Goal: Task Accomplishment & Management: Complete application form

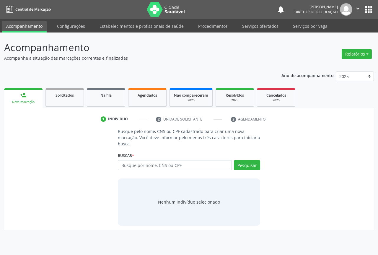
click at [138, 170] on input "text" at bounding box center [175, 165] width 114 height 10
type input "704303584004793"
click at [250, 165] on button "Pesquisar" at bounding box center [247, 165] width 26 height 10
type input "704303584004793"
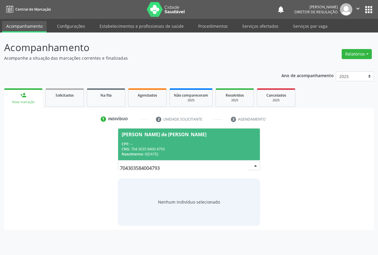
click at [159, 155] on div "Nascimento: 05[DATE]" at bounding box center [189, 154] width 135 height 5
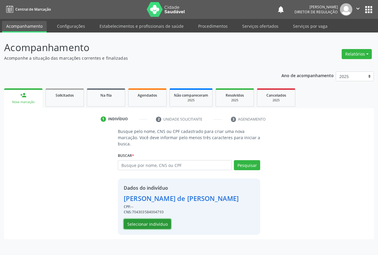
click at [149, 224] on button "Selecionar indivíduo" at bounding box center [147, 224] width 47 height 10
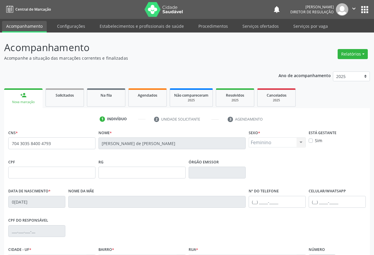
scroll to position [65, 0]
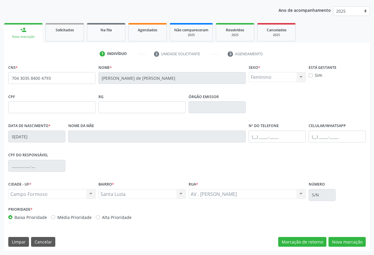
click at [359, 248] on div "CNS * 704 3035 8400 4793 Nome * [PERSON_NAME] de [PERSON_NAME] Sexo * Feminino …" at bounding box center [186, 157] width 365 height 188
click at [355, 244] on button "Nova marcação" at bounding box center [346, 242] width 37 height 10
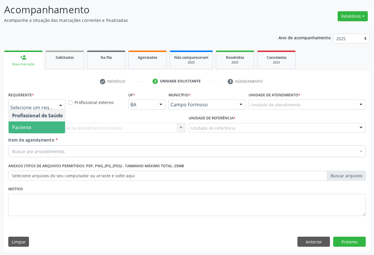
click at [39, 130] on span "Paciente" at bounding box center [38, 127] width 58 height 12
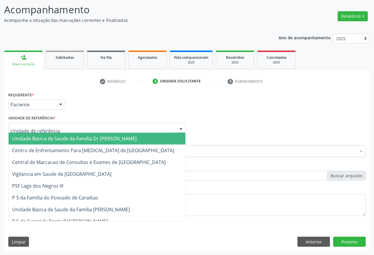
drag, startPoint x: 88, startPoint y: 131, endPoint x: 89, endPoint y: 152, distance: 20.7
click at [88, 131] on div at bounding box center [96, 128] width 177 height 10
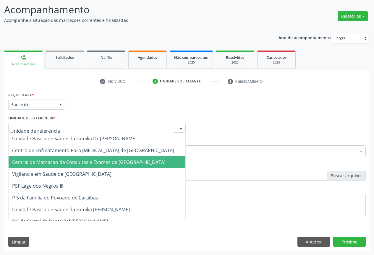
click at [90, 158] on span "Central de Marcacao de Consultas e Exames de [GEOGRAPHIC_DATA]" at bounding box center [97, 162] width 177 height 12
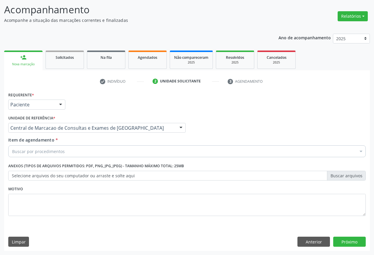
click at [115, 151] on div "Buscar por procedimentos" at bounding box center [186, 151] width 357 height 12
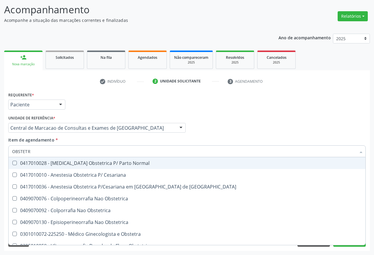
type input "OBSTETRI"
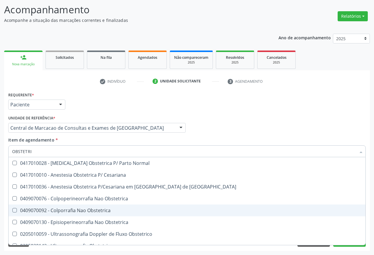
scroll to position [19, 0]
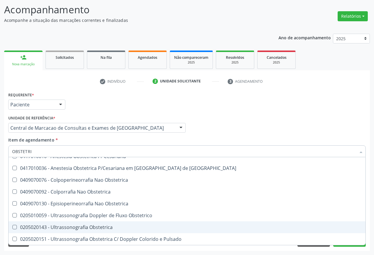
click at [98, 223] on span "0205020143 - Ultrassonografia Obstetrica" at bounding box center [187, 227] width 357 height 12
checkbox Obstetrica "true"
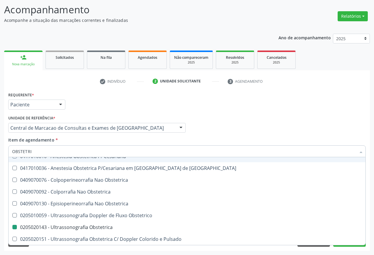
click at [256, 136] on div "Profissional Solicitante Por favor, selecione a Unidade de Atendimento primeiro…" at bounding box center [187, 125] width 360 height 23
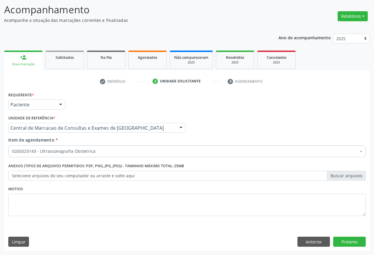
scroll to position [0, 0]
click at [343, 239] on button "Próximo" at bounding box center [349, 242] width 32 height 10
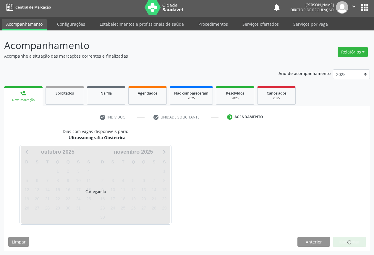
scroll to position [2, 0]
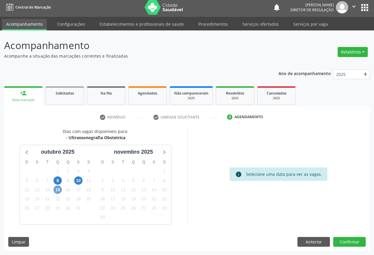
click at [57, 192] on span "15" at bounding box center [57, 190] width 8 height 8
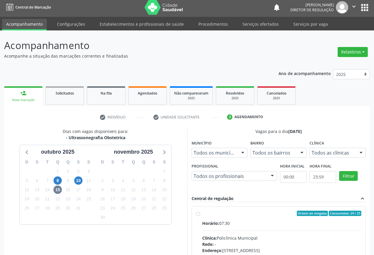
click at [200, 216] on input "Ordem de chegada Consumidos: 24 / 25 Horário: 07:30 Clínica: Policlínica Munici…" at bounding box center [198, 213] width 4 height 5
radio input "true"
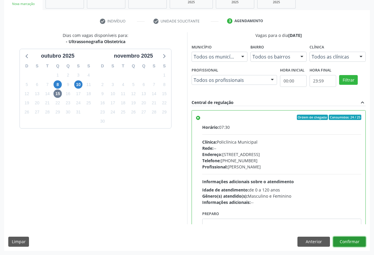
click at [360, 240] on button "Confirmar" at bounding box center [349, 242] width 32 height 10
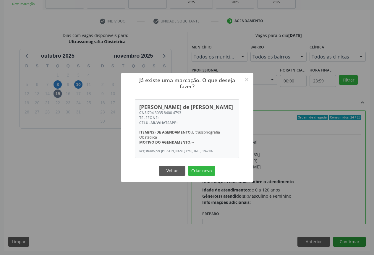
click at [188, 166] on button "Criar novo" at bounding box center [201, 171] width 27 height 10
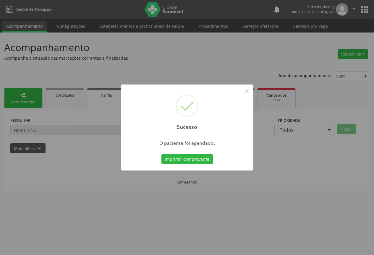
scroll to position [0, 0]
click at [163, 154] on button "Imprimir comprovante" at bounding box center [188, 159] width 51 height 10
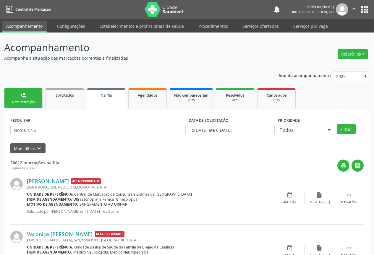
click at [29, 103] on div "Nova marcação" at bounding box center [24, 102] width 30 height 4
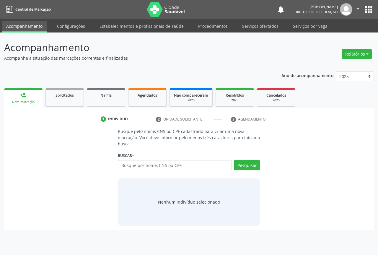
click at [134, 171] on div "Busque por nome, CNS ou CPF Nenhum resultado encontrado para: " " Digite nome, …" at bounding box center [189, 167] width 142 height 14
click at [140, 165] on input "text" at bounding box center [175, 165] width 114 height 10
type input "707408022225779"
drag, startPoint x: 242, startPoint y: 173, endPoint x: 247, endPoint y: 167, distance: 7.8
click at [243, 172] on div "Pesquisar" at bounding box center [246, 167] width 28 height 14
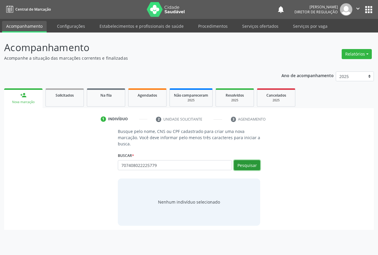
click at [247, 167] on button "Pesquisar" at bounding box center [247, 165] width 26 height 10
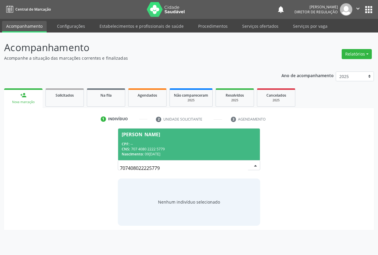
click at [180, 150] on div "CNS: 707 4080 2222 5779" at bounding box center [189, 149] width 135 height 5
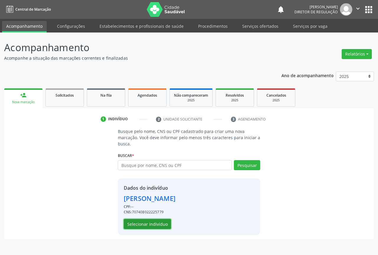
click at [151, 221] on button "Selecionar indivíduo" at bounding box center [147, 224] width 47 height 10
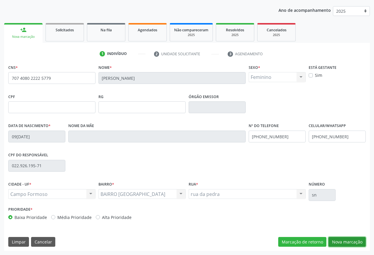
click at [335, 237] on button "Nova marcação" at bounding box center [346, 242] width 37 height 10
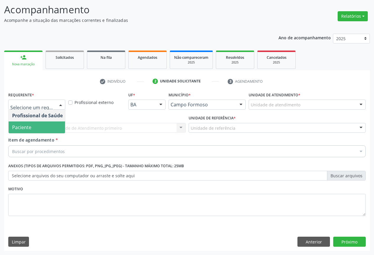
drag, startPoint x: 43, startPoint y: 131, endPoint x: 114, endPoint y: 133, distance: 71.5
click at [44, 131] on span "Paciente" at bounding box center [38, 127] width 58 height 12
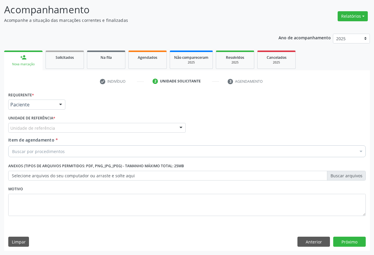
click at [114, 133] on div "Unidade de referência * Unidade de referência Unidade Basica de Saude da Famili…" at bounding box center [97, 125] width 180 height 23
click at [113, 131] on div "Unidade de referência" at bounding box center [96, 128] width 177 height 10
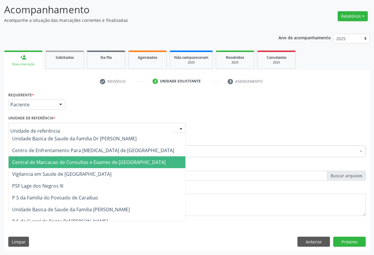
drag, startPoint x: 112, startPoint y: 155, endPoint x: 113, endPoint y: 158, distance: 3.9
click at [113, 158] on span "Central de Marcacao de Consultas e Exames de [GEOGRAPHIC_DATA]" at bounding box center [97, 162] width 177 height 12
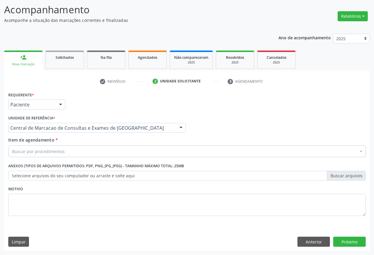
click at [116, 152] on div "Buscar por procedimentos" at bounding box center [186, 151] width 357 height 12
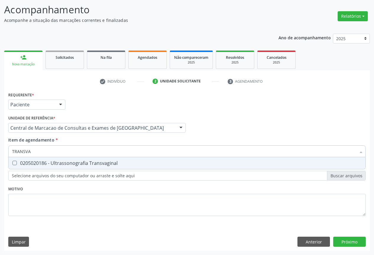
type input "TRANSVAG"
click at [119, 166] on span "0205020186 - Ultrassonografia Transvaginal" at bounding box center [187, 163] width 357 height 12
checkbox Transvaginal "true"
click at [343, 240] on div "Requerente * Paciente Profissional de Saúde Paciente Nenhum resultado encontrad…" at bounding box center [186, 170] width 365 height 160
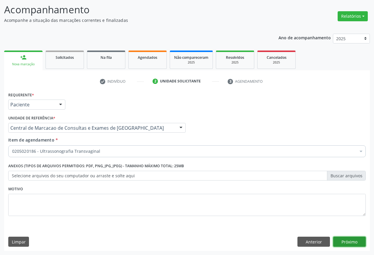
click at [348, 243] on button "Próximo" at bounding box center [349, 242] width 32 height 10
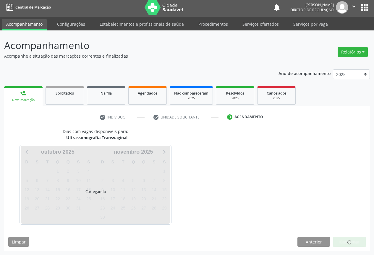
scroll to position [2, 0]
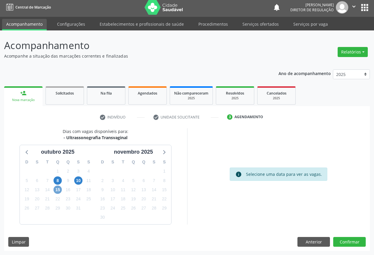
click at [56, 190] on span "15" at bounding box center [57, 190] width 8 height 8
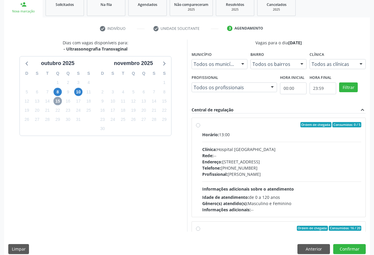
scroll to position [93, 0]
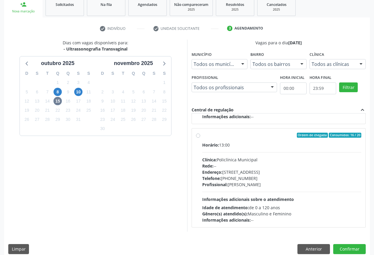
click at [264, 141] on label "Ordem de chegada Consumidos: 16 / 20 Horário: 13:00 Clínica: Policlínica Munici…" at bounding box center [281, 178] width 159 height 91
click at [200, 138] on input "Ordem de chegada Consumidos: 16 / 20 Horário: 13:00 Clínica: Policlínica Munici…" at bounding box center [198, 135] width 4 height 5
radio input "true"
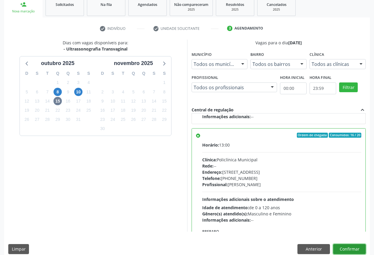
click at [351, 244] on button "Confirmar" at bounding box center [349, 249] width 32 height 10
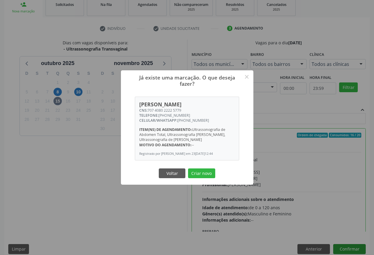
click at [188, 168] on button "Criar novo" at bounding box center [201, 173] width 27 height 10
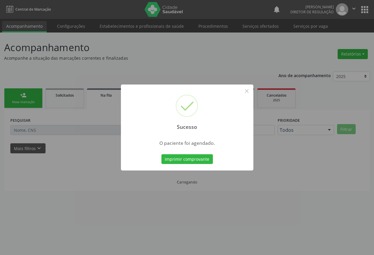
scroll to position [0, 0]
click at [163, 154] on button "Imprimir comprovante" at bounding box center [188, 159] width 51 height 10
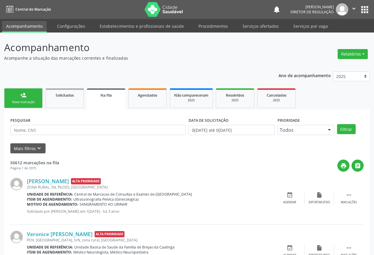
click at [24, 103] on div "Nova marcação" at bounding box center [24, 102] width 30 height 4
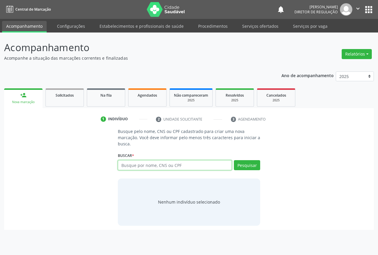
click at [130, 168] on input "text" at bounding box center [175, 165] width 114 height 10
type input "708000886963125"
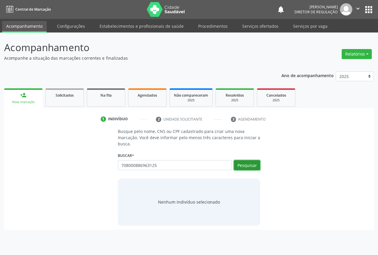
click at [257, 170] on button "Pesquisar" at bounding box center [247, 165] width 26 height 10
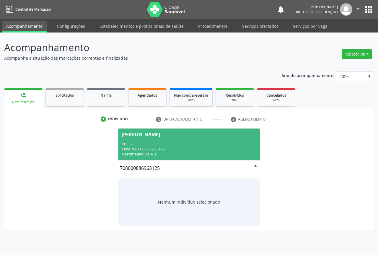
click at [201, 147] on div "CNS: 708 0008 8696 3125" at bounding box center [189, 149] width 135 height 5
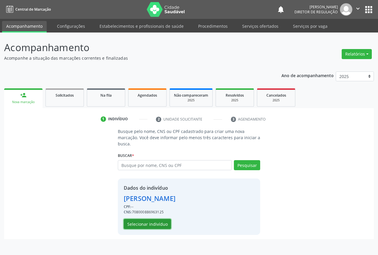
click at [150, 227] on button "Selecionar indivíduo" at bounding box center [147, 224] width 47 height 10
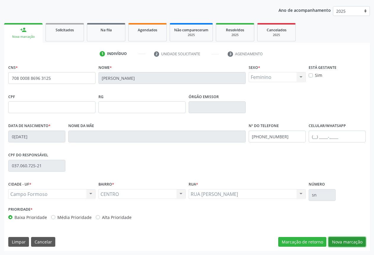
click at [352, 243] on button "Nova marcação" at bounding box center [346, 242] width 37 height 10
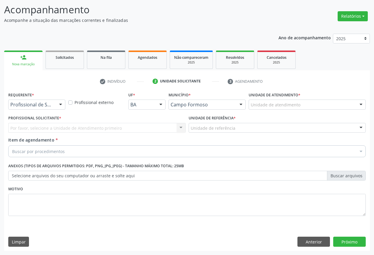
scroll to position [38, 0]
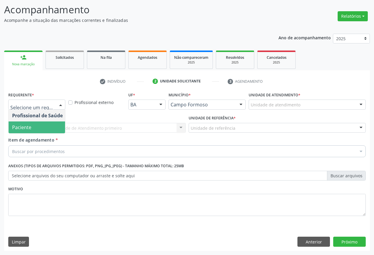
click at [45, 123] on span "Paciente" at bounding box center [38, 127] width 58 height 12
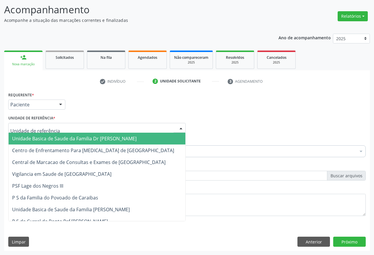
drag, startPoint x: 88, startPoint y: 123, endPoint x: 93, endPoint y: 142, distance: 19.9
click at [88, 123] on div at bounding box center [96, 128] width 177 height 10
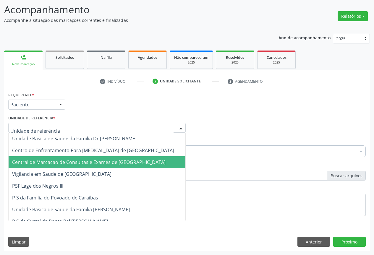
click at [94, 160] on span "Central de Marcacao de Consultas e Exames de [GEOGRAPHIC_DATA]" at bounding box center [88, 162] width 153 height 6
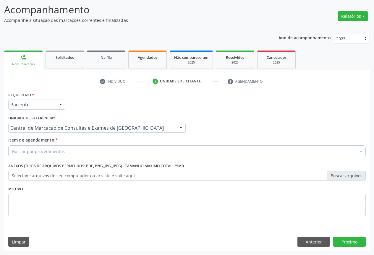
click at [100, 154] on div "Buscar por procedimentos" at bounding box center [186, 151] width 357 height 12
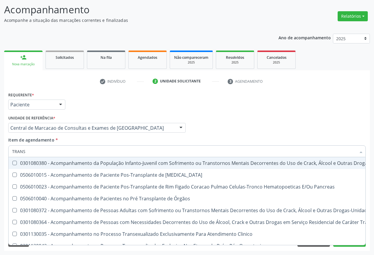
type input "TRANSV"
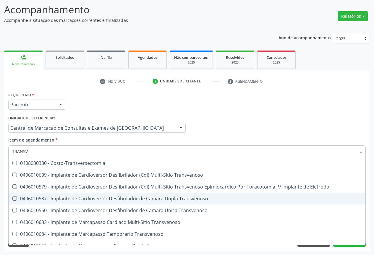
scroll to position [66, 0]
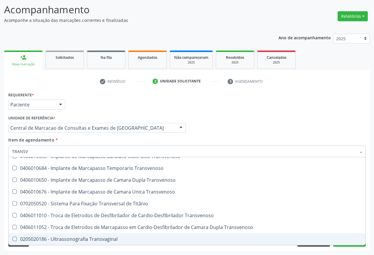
click at [117, 239] on div "0205020186 - Ultrassonografia Transvaginal" at bounding box center [187, 239] width 350 height 5
checkbox Transvaginal "true"
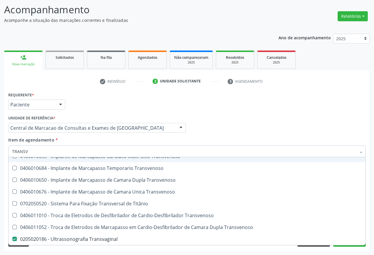
click at [239, 133] on div "Profissional Solicitante Por favor, selecione a Unidade de Atendimento primeiro…" at bounding box center [187, 125] width 360 height 23
checkbox Transvenoso "true"
checkbox Transvaginal "false"
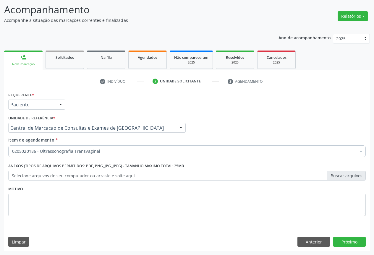
scroll to position [0, 0]
click at [348, 241] on button "Próximo" at bounding box center [349, 242] width 32 height 10
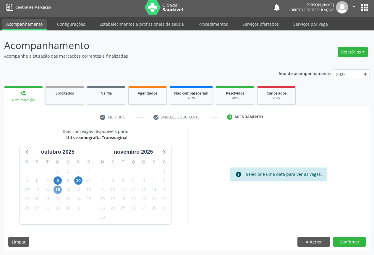
click at [57, 190] on span "15" at bounding box center [57, 190] width 8 height 8
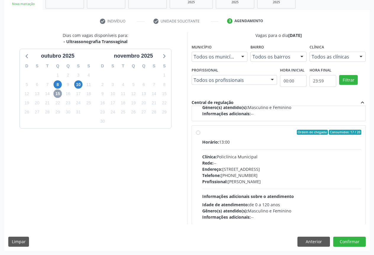
scroll to position [93, 0]
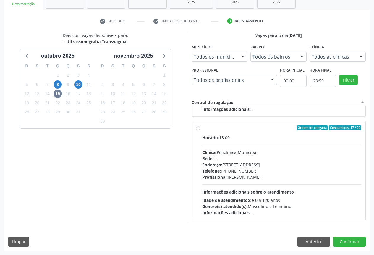
click at [288, 155] on div "Clínica: Policlínica Municipal" at bounding box center [281, 152] width 159 height 6
click at [200, 131] on input "Ordem de chegada Consumidos: 17 / 20 Horário: 13:00 Clínica: Policlínica Munici…" at bounding box center [198, 127] width 4 height 5
radio input "true"
click at [345, 240] on button "Confirmar" at bounding box center [349, 242] width 32 height 10
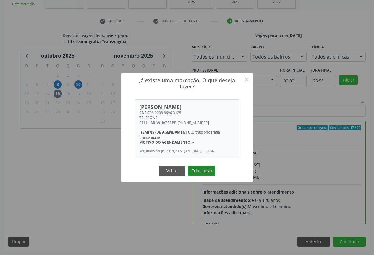
click at [201, 170] on button "Criar novo" at bounding box center [201, 171] width 27 height 10
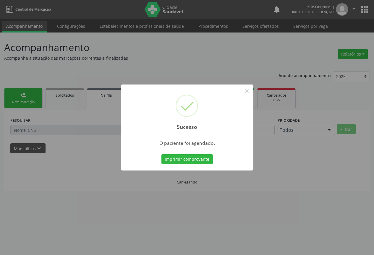
scroll to position [0, 0]
click at [163, 154] on button "Imprimir comprovante" at bounding box center [188, 159] width 51 height 10
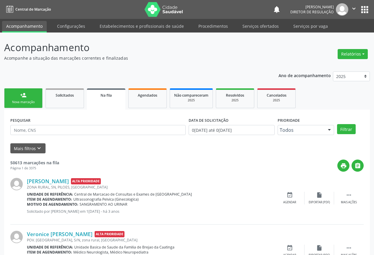
click at [36, 100] on div "Nova marcação" at bounding box center [24, 102] width 30 height 4
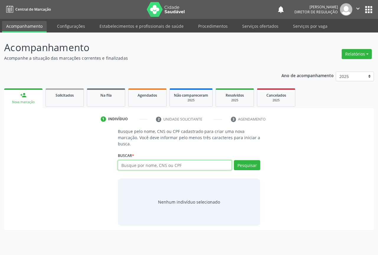
click at [133, 169] on input "text" at bounding box center [175, 165] width 114 height 10
type input "700001685318309"
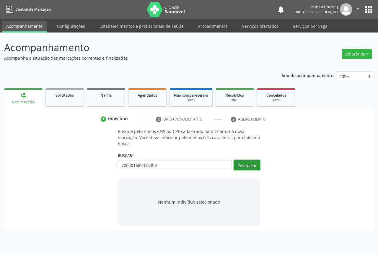
click at [251, 167] on button "Pesquisar" at bounding box center [247, 165] width 26 height 10
type input "700001685318309"
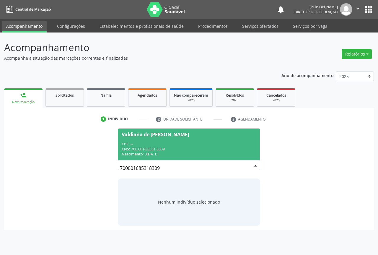
click at [169, 141] on span "Valdiana de [PERSON_NAME] CPF: -- CNS: 700 0016 8531 8309 Nascimento: [DATE]" at bounding box center [189, 145] width 142 height 32
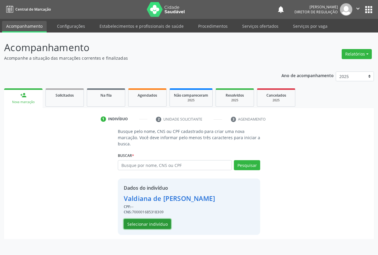
click at [134, 222] on button "Selecionar indivíduo" at bounding box center [147, 224] width 47 height 10
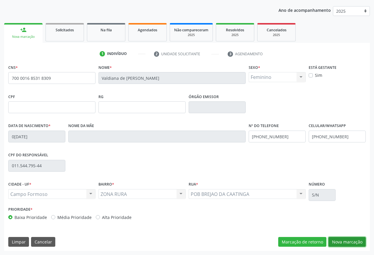
drag, startPoint x: 349, startPoint y: 240, endPoint x: 273, endPoint y: 204, distance: 83.5
click at [347, 240] on button "Nova marcação" at bounding box center [346, 242] width 37 height 10
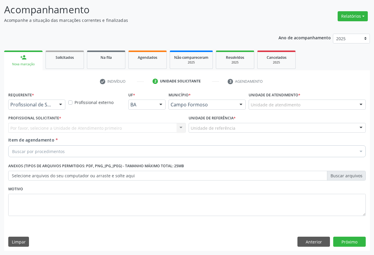
scroll to position [38, 0]
click at [58, 107] on div at bounding box center [60, 105] width 9 height 10
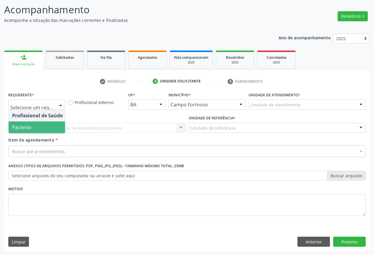
click at [40, 125] on span "Paciente" at bounding box center [38, 127] width 58 height 12
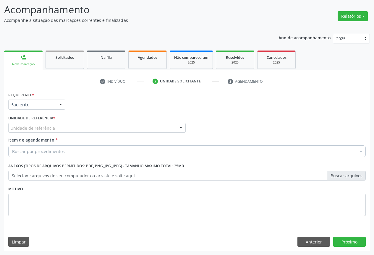
click at [111, 129] on div "Unidade de referência" at bounding box center [96, 128] width 177 height 10
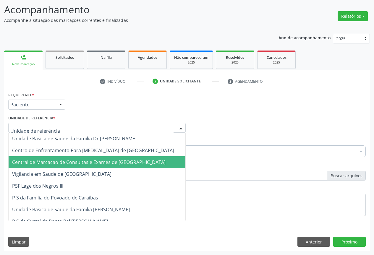
click at [104, 156] on span "Central de Marcacao de Consultas e Exames de [GEOGRAPHIC_DATA]" at bounding box center [97, 162] width 177 height 12
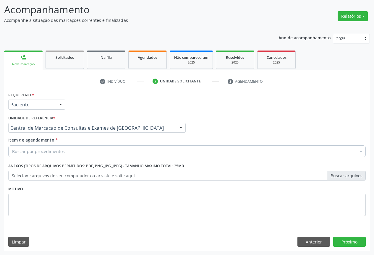
click at [113, 149] on div "Buscar por procedimentos" at bounding box center [186, 151] width 357 height 12
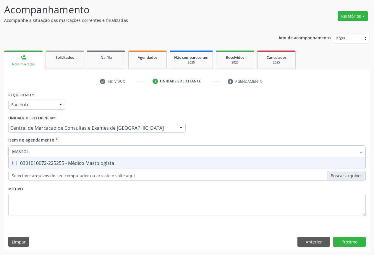
type input "MASTOLO"
drag, startPoint x: 119, startPoint y: 165, endPoint x: 114, endPoint y: 160, distance: 7.1
click at [119, 165] on div "0301010072-225255 - Médico Mastologista" at bounding box center [187, 163] width 350 height 5
checkbox Mastologista "true"
click at [360, 245] on button "Próximo" at bounding box center [349, 242] width 32 height 10
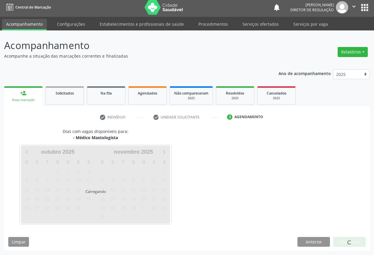
scroll to position [2, 0]
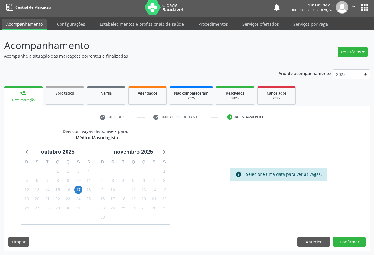
click at [73, 189] on div "17" at bounding box center [78, 189] width 10 height 9
click at [77, 191] on span "17" at bounding box center [78, 190] width 8 height 8
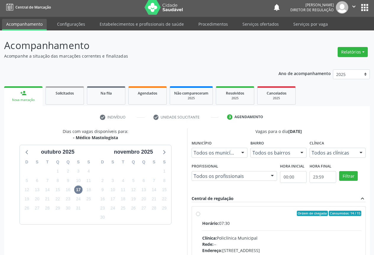
click at [200, 216] on input "Ordem de chegada Consumidos: 14 / 15 Horário: 07:30 Clínica: Policlínica Munici…" at bounding box center [198, 213] width 4 height 5
radio input "true"
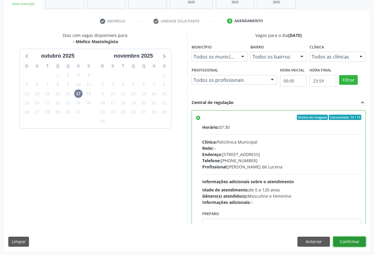
click at [350, 246] on button "Confirmar" at bounding box center [349, 242] width 32 height 10
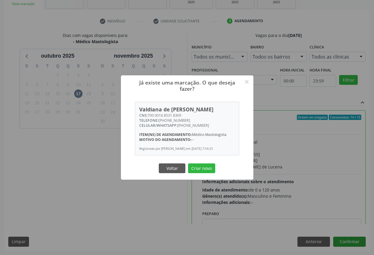
click at [188, 163] on button "Criar novo" at bounding box center [201, 168] width 27 height 10
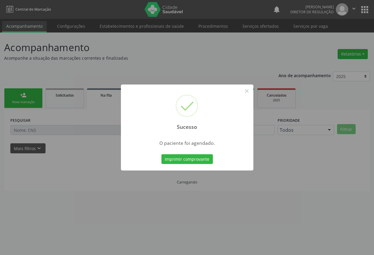
scroll to position [0, 0]
click at [163, 154] on button "Imprimir comprovante" at bounding box center [188, 159] width 51 height 10
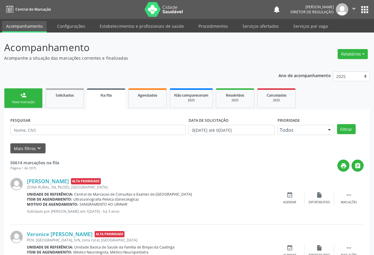
click at [19, 102] on div "Nova marcação" at bounding box center [24, 102] width 30 height 4
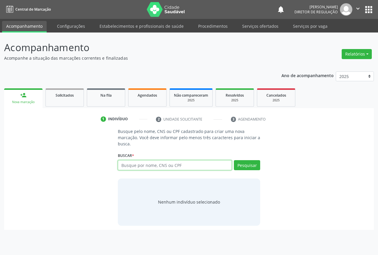
click at [138, 165] on input "text" at bounding box center [175, 165] width 114 height 10
type input "707002872897633"
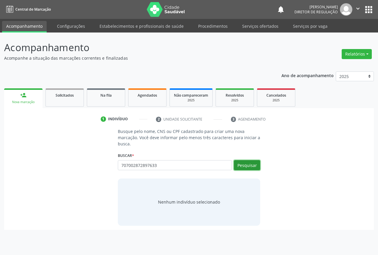
click at [241, 163] on button "Pesquisar" at bounding box center [247, 165] width 26 height 10
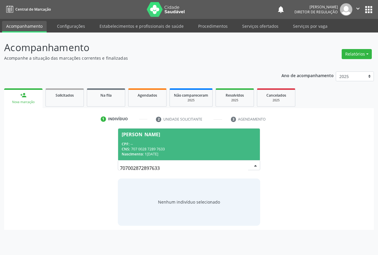
click at [170, 142] on div "CPF: --" at bounding box center [189, 144] width 135 height 5
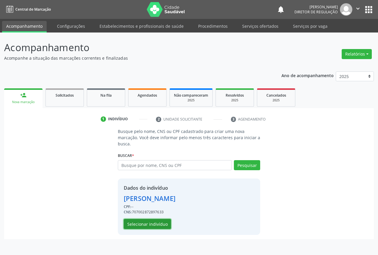
click at [155, 220] on button "Selecionar indivíduo" at bounding box center [147, 224] width 47 height 10
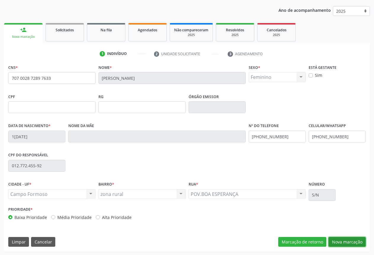
click at [345, 242] on button "Nova marcação" at bounding box center [346, 242] width 37 height 10
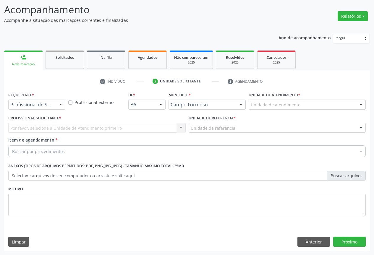
scroll to position [38, 0]
click at [53, 108] on div "Profissional de Saúde" at bounding box center [36, 105] width 57 height 10
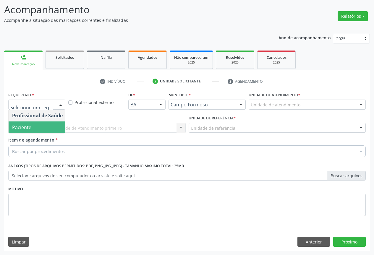
click at [47, 129] on span "Paciente" at bounding box center [38, 127] width 58 height 12
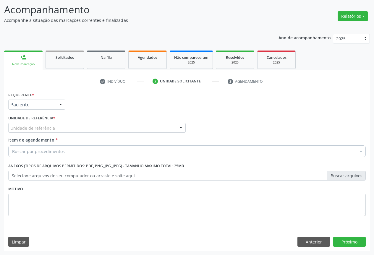
click at [102, 128] on div "Unidade de referência" at bounding box center [96, 128] width 177 height 10
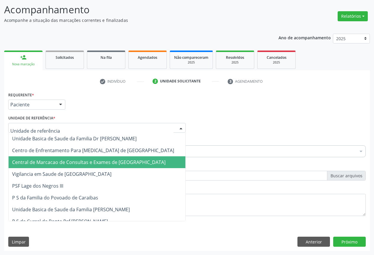
click at [88, 165] on span "Central de Marcacao de Consultas e Exames de [GEOGRAPHIC_DATA]" at bounding box center [88, 162] width 153 height 6
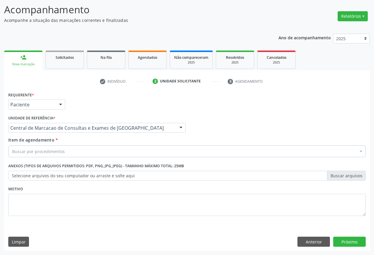
click at [87, 149] on div "Buscar por procedimentos" at bounding box center [186, 151] width 357 height 12
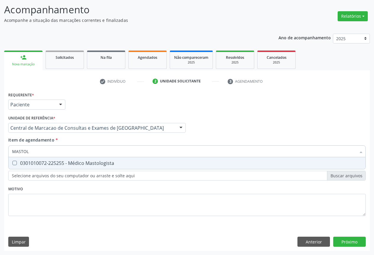
type input "MASTOLO"
click at [90, 162] on div "0301010072-225255 - Médico Mastologista" at bounding box center [187, 163] width 350 height 5
checkbox Mastologista "true"
click at [357, 244] on div "Requerente * Paciente Profissional de Saúde Paciente Nenhum resultado encontrad…" at bounding box center [186, 170] width 365 height 160
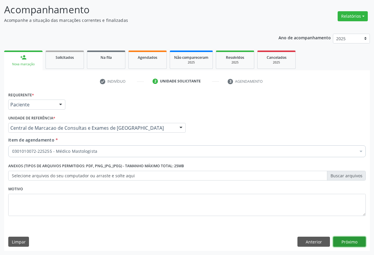
click at [347, 245] on button "Próximo" at bounding box center [349, 242] width 32 height 10
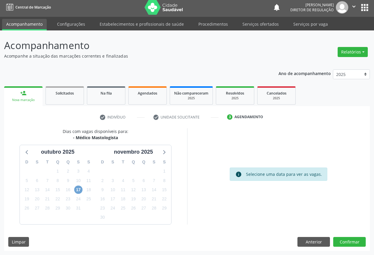
click at [79, 190] on span "17" at bounding box center [78, 190] width 8 height 8
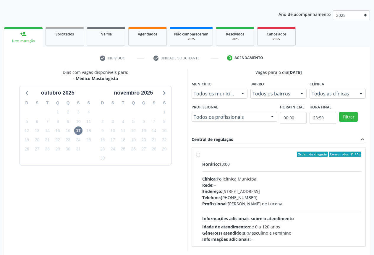
click at [279, 173] on div "Horário: 13:00 Clínica: Policlínica Municipal Rede: -- [GEOGRAPHIC_DATA]: [STRE…" at bounding box center [281, 201] width 159 height 81
click at [200, 157] on input "Ordem de chegada Consumidos: 11 / 15 Horário: 13:00 Clínica: Policlínica Munici…" at bounding box center [198, 154] width 4 height 5
radio input "true"
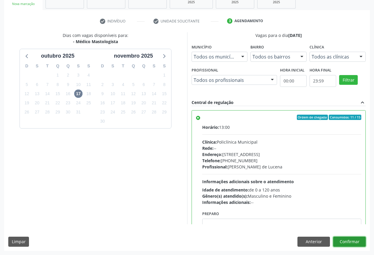
click at [349, 241] on button "Confirmar" at bounding box center [349, 242] width 32 height 10
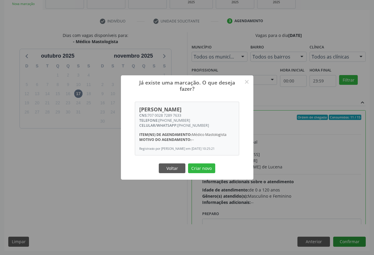
click at [188, 163] on button "Criar novo" at bounding box center [201, 168] width 27 height 10
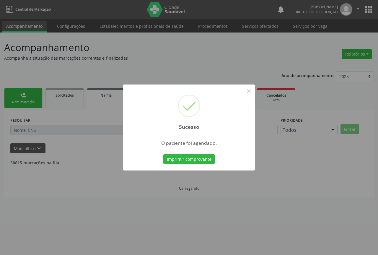
click at [163, 154] on button "Imprimir comprovante" at bounding box center [188, 159] width 51 height 10
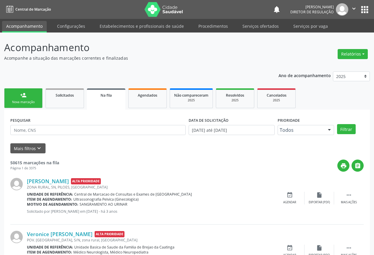
click at [25, 93] on div "person_add" at bounding box center [23, 95] width 6 height 6
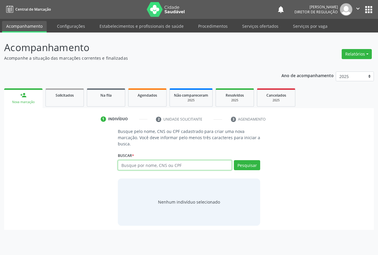
click at [138, 162] on input "text" at bounding box center [175, 165] width 114 height 10
type input "705209418690377"
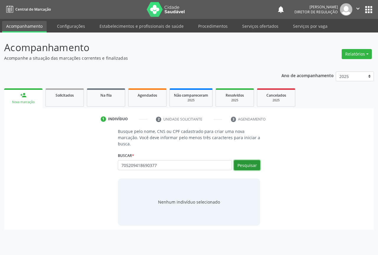
click at [236, 163] on button "Pesquisar" at bounding box center [247, 165] width 26 height 10
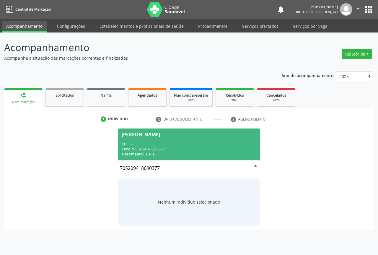
click at [158, 156] on div "Nascimento: 29/05/2004" at bounding box center [189, 154] width 135 height 5
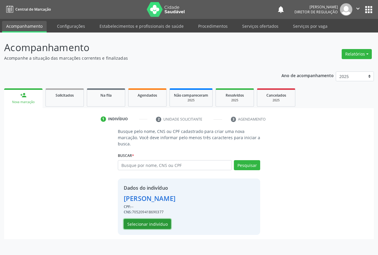
click at [150, 220] on button "Selecionar indivíduo" at bounding box center [147, 224] width 47 height 10
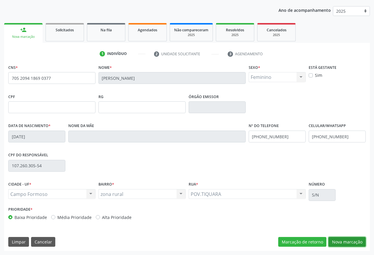
drag, startPoint x: 344, startPoint y: 240, endPoint x: 266, endPoint y: 210, distance: 83.9
click at [344, 239] on button "Nova marcação" at bounding box center [346, 242] width 37 height 10
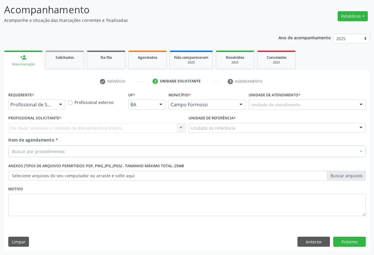
click at [56, 103] on div "Profissional de Saúde Profissional de Saúde Paciente Nenhum resultado encontrad…" at bounding box center [36, 105] width 57 height 10
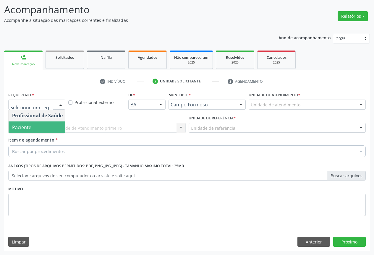
click at [43, 126] on span "Paciente" at bounding box center [38, 127] width 58 height 12
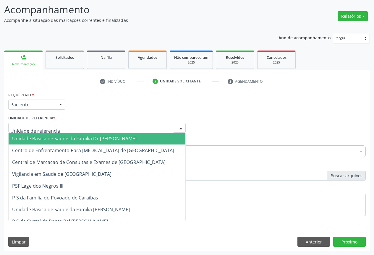
click at [97, 127] on div at bounding box center [96, 128] width 177 height 10
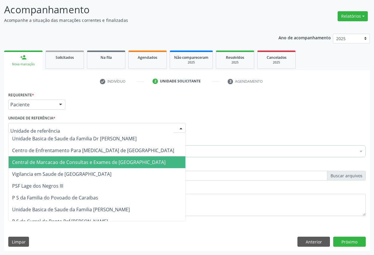
click at [98, 163] on span "Central de Marcacao de Consultas e Exames de [GEOGRAPHIC_DATA]" at bounding box center [88, 162] width 153 height 6
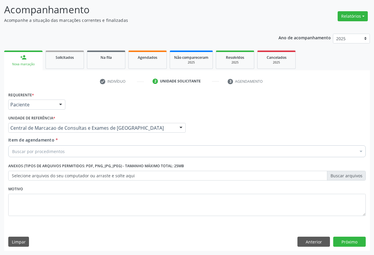
click at [106, 152] on div "Buscar por procedimentos" at bounding box center [186, 151] width 357 height 12
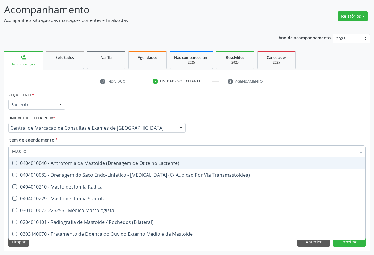
type input "MASTOL"
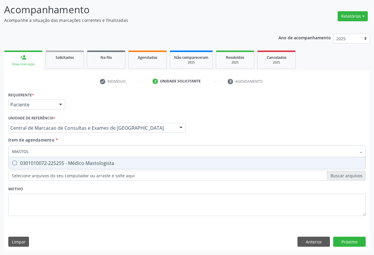
click at [119, 164] on div "0301010072-225255 - Médico Mastologista" at bounding box center [187, 163] width 350 height 5
checkbox Mastologista "true"
click at [344, 245] on div "Requerente * Paciente Profissional de Saúde Paciente Nenhum resultado encontrad…" at bounding box center [186, 170] width 365 height 160
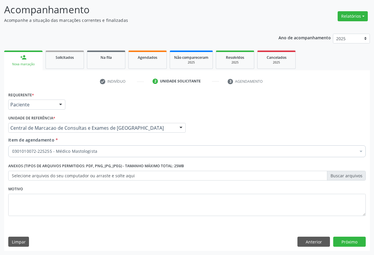
click at [344, 248] on div "Requerente * Paciente Profissional de Saúde Paciente Nenhum resultado encontrad…" at bounding box center [186, 170] width 365 height 160
click at [344, 244] on button "Próximo" at bounding box center [349, 242] width 32 height 10
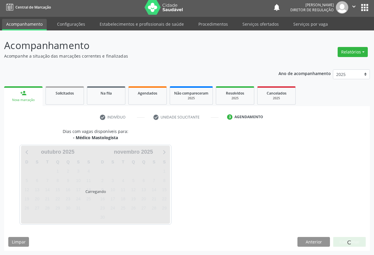
scroll to position [2, 0]
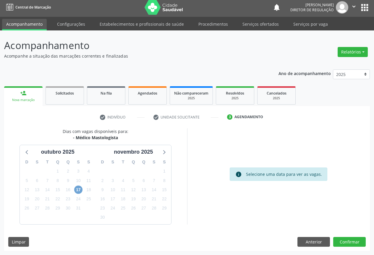
click at [77, 191] on span "17" at bounding box center [78, 190] width 8 height 8
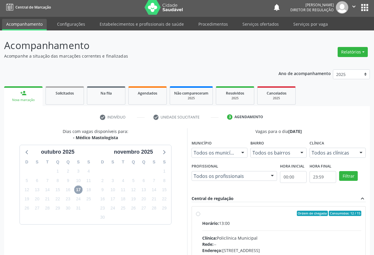
scroll to position [87, 0]
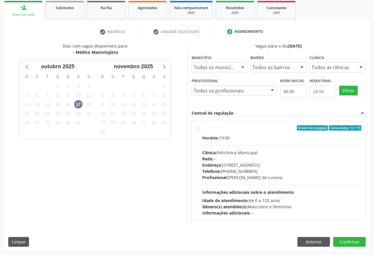
click at [272, 140] on div "Horário: 13:00" at bounding box center [281, 138] width 159 height 6
click at [200, 131] on input "Ordem de chegada Consumidos: 12 / 15 Horário: 13:00 Clínica: Policlínica Munici…" at bounding box center [198, 127] width 4 height 5
radio input "true"
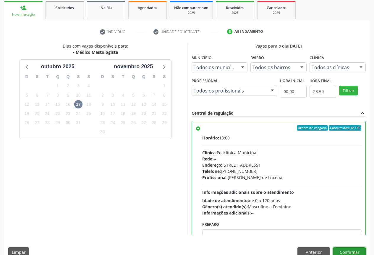
click at [342, 250] on button "Confirmar" at bounding box center [349, 252] width 32 height 10
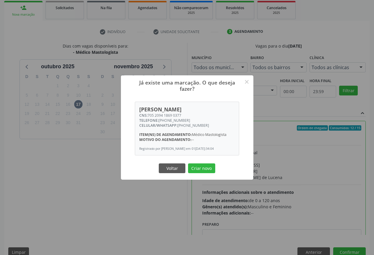
click at [188, 163] on button "Criar novo" at bounding box center [201, 168] width 27 height 10
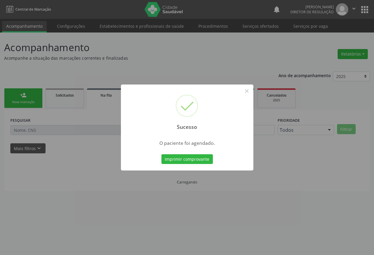
scroll to position [0, 0]
click at [163, 154] on button "Imprimir comprovante" at bounding box center [188, 159] width 51 height 10
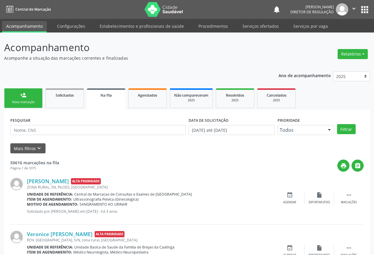
click at [34, 93] on link "person_add Nova marcação" at bounding box center [23, 98] width 38 height 20
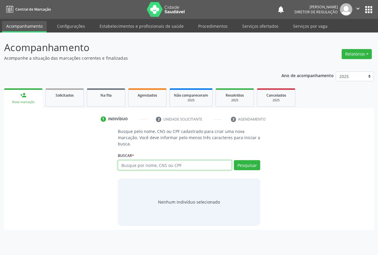
click at [126, 168] on input "text" at bounding box center [175, 165] width 114 height 10
type input "700009189231109"
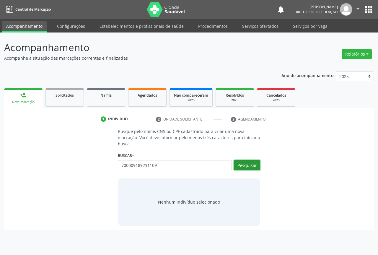
click at [251, 163] on button "Pesquisar" at bounding box center [247, 165] width 26 height 10
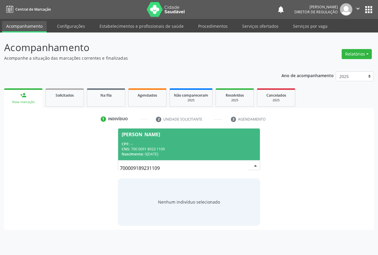
click at [187, 155] on div "Nascimento: 07/03/1973" at bounding box center [189, 154] width 135 height 5
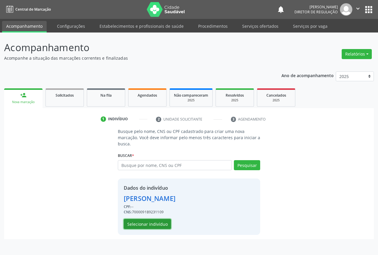
click at [145, 224] on button "Selecionar indivíduo" at bounding box center [147, 224] width 47 height 10
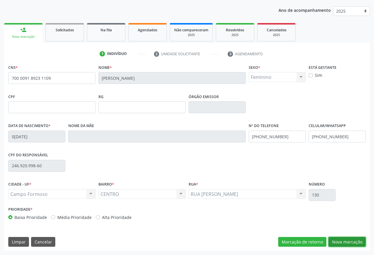
click at [349, 241] on button "Nova marcação" at bounding box center [346, 242] width 37 height 10
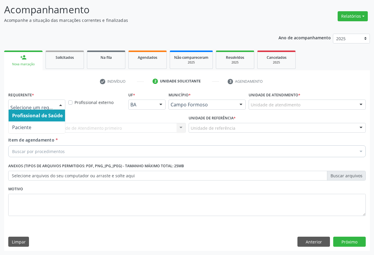
click at [57, 105] on div at bounding box center [60, 105] width 9 height 10
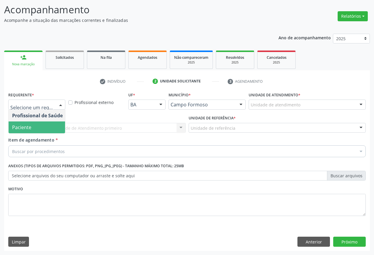
click at [33, 129] on span "Paciente" at bounding box center [38, 127] width 58 height 12
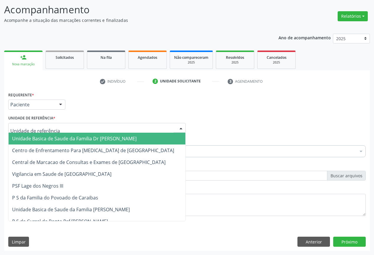
click at [129, 130] on div at bounding box center [96, 128] width 177 height 10
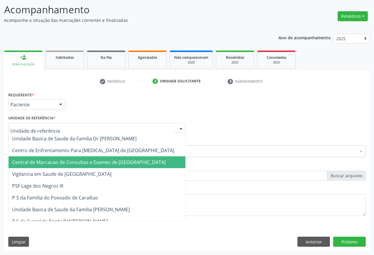
click at [116, 160] on span "Central de Marcacao de Consultas e Exames de [GEOGRAPHIC_DATA]" at bounding box center [88, 162] width 153 height 6
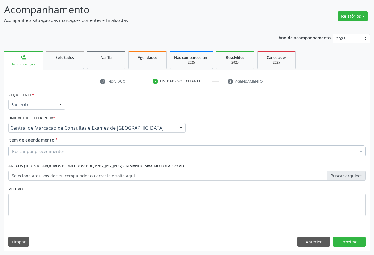
click at [121, 154] on div "Buscar por procedimentos" at bounding box center [186, 151] width 357 height 12
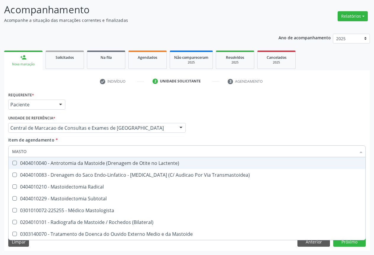
type input "MASTOL"
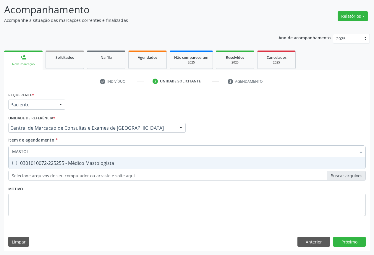
click at [120, 164] on div "0301010072-225255 - Médico Mastologista" at bounding box center [187, 163] width 350 height 5
checkbox Mastologista "true"
drag, startPoint x: 206, startPoint y: 133, endPoint x: 196, endPoint y: 129, distance: 9.9
click at [206, 133] on div "Profissional Solicitante Por favor, selecione a Unidade de Atendimento primeiro…" at bounding box center [187, 125] width 360 height 23
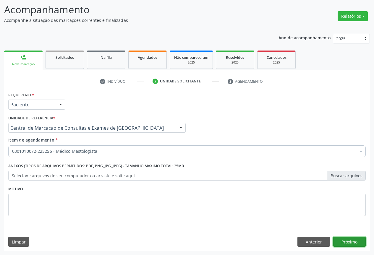
click at [355, 244] on button "Próximo" at bounding box center [349, 242] width 32 height 10
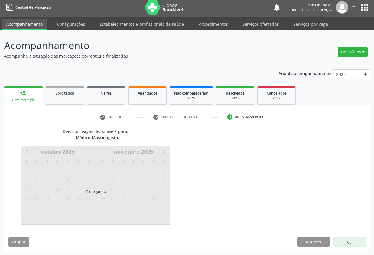
scroll to position [2, 0]
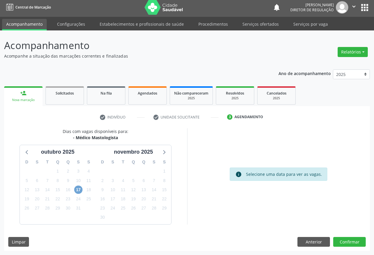
click at [82, 191] on span "17" at bounding box center [78, 190] width 8 height 8
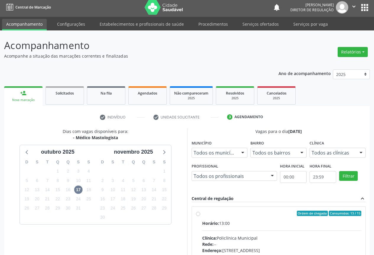
click at [255, 225] on div "Horário: 13:00" at bounding box center [281, 223] width 159 height 6
click at [200, 216] on input "Ordem de chegada Consumidos: 13 / 15 Horário: 13:00 Clínica: Policlínica Munici…" at bounding box center [198, 213] width 4 height 5
radio input "true"
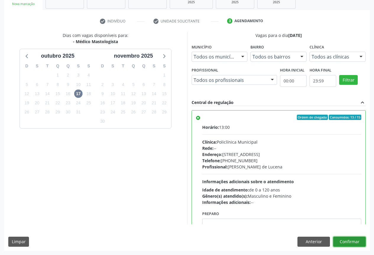
click at [359, 243] on button "Confirmar" at bounding box center [349, 242] width 32 height 10
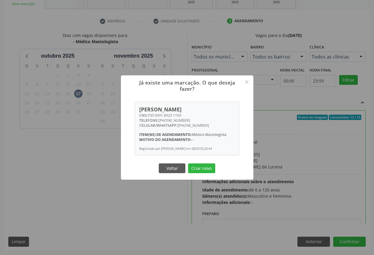
click at [188, 163] on button "Criar novo" at bounding box center [201, 168] width 27 height 10
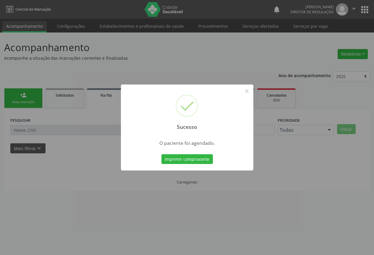
scroll to position [0, 0]
click at [163, 154] on button "Imprimir comprovante" at bounding box center [188, 159] width 51 height 10
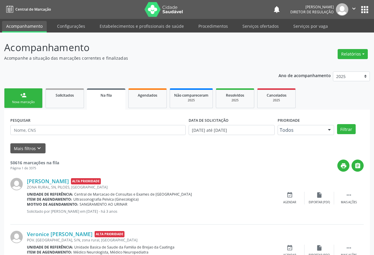
click at [26, 99] on link "person_add Nova marcação" at bounding box center [23, 98] width 38 height 20
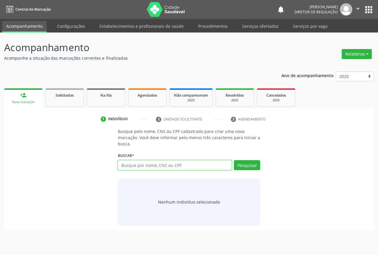
click at [152, 166] on input "text" at bounding box center [175, 165] width 114 height 10
type input "702300194210810"
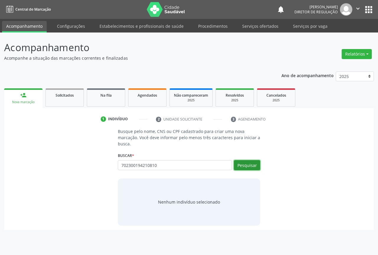
click at [248, 164] on button "Pesquisar" at bounding box center [247, 165] width 26 height 10
type input "702300194210810"
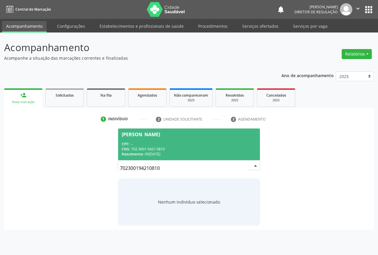
click at [201, 148] on div "CNS: 702 3001 9421 0810" at bounding box center [189, 149] width 135 height 5
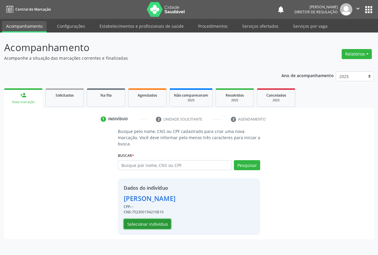
click at [158, 223] on button "Selecionar indivíduo" at bounding box center [147, 224] width 47 height 10
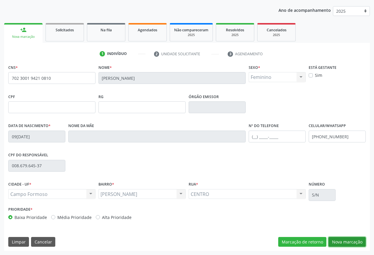
click at [351, 247] on button "Nova marcação" at bounding box center [346, 242] width 37 height 10
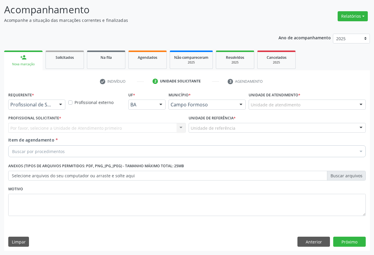
scroll to position [38, 0]
click at [62, 107] on div at bounding box center [60, 105] width 9 height 10
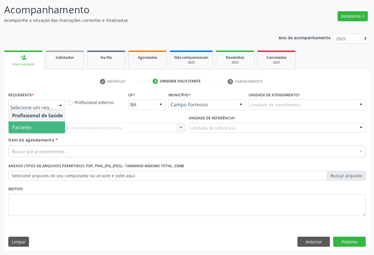
click at [41, 131] on span "Paciente" at bounding box center [38, 127] width 58 height 12
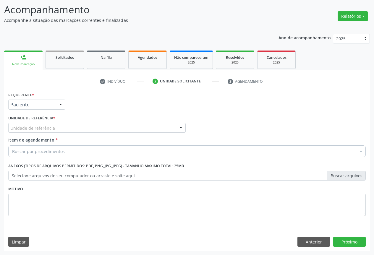
click at [114, 133] on div "Unidade de referência Unidade Basica de Saude da Familia Dr [PERSON_NAME] Centr…" at bounding box center [96, 128] width 177 height 10
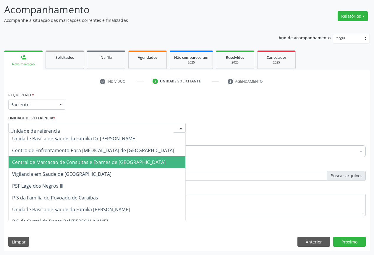
click at [121, 160] on span "Central de Marcacao de Consultas e Exames de [GEOGRAPHIC_DATA]" at bounding box center [88, 162] width 153 height 6
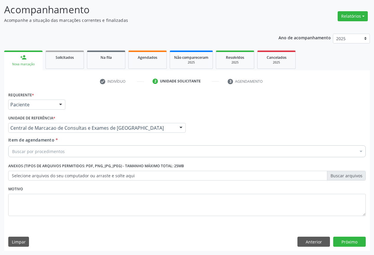
click at [128, 154] on div "Buscar por procedimentos" at bounding box center [186, 151] width 357 height 12
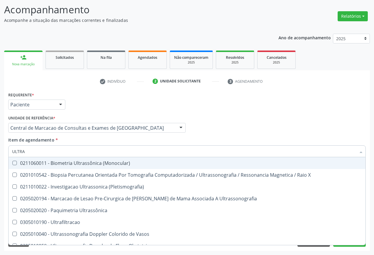
type input "ULTRAS"
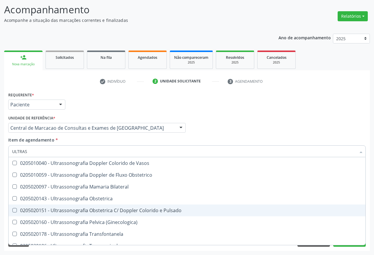
scroll to position [89, 0]
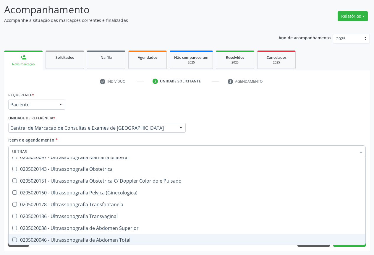
click at [121, 239] on div "0205020046 - Ultrassonografia de Abdomen Total" at bounding box center [187, 240] width 350 height 5
checkbox Total "true"
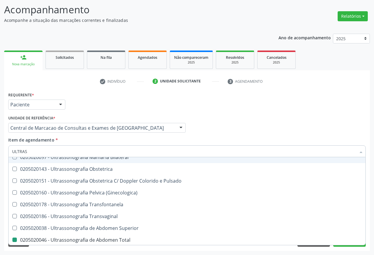
click at [213, 140] on div "Item de agendamento * ULTRAS Desfazer seleção 0211060011 - Biometria Ultrassôni…" at bounding box center [186, 146] width 357 height 19
checkbox X "true"
checkbox Total "false"
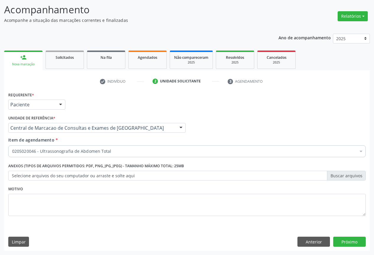
scroll to position [0, 0]
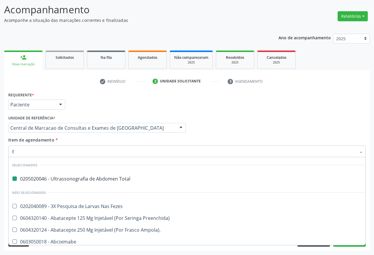
type input "ES"
checkbox Total "false"
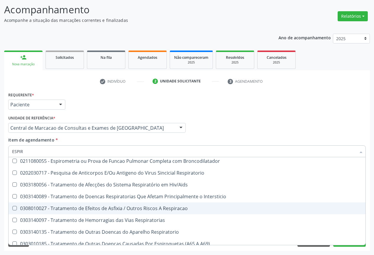
scroll to position [105, 0]
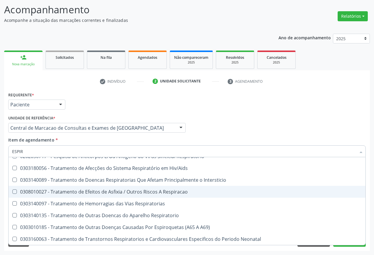
type input "ESPIRO"
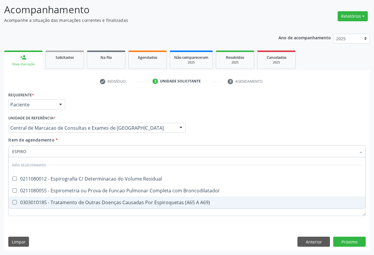
scroll to position [0, 0]
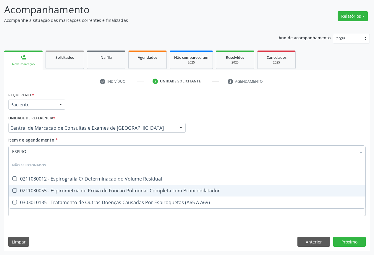
click at [154, 189] on div "0211080055 - Espirometria ou Prova de Funcao Pulmonar Completa com Broncodilata…" at bounding box center [187, 190] width 350 height 5
checkbox Broncodilatador "true"
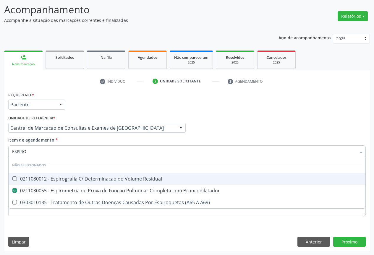
click at [269, 126] on div "Profissional Solicitante Por favor, selecione a Unidade de Atendimento primeiro…" at bounding box center [187, 125] width 360 height 23
checkbox Residual "true"
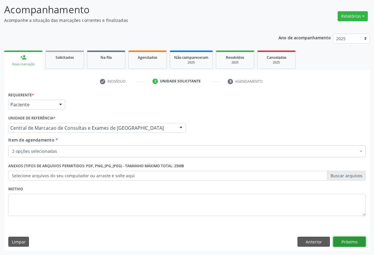
click at [351, 243] on button "Próximo" at bounding box center [349, 242] width 32 height 10
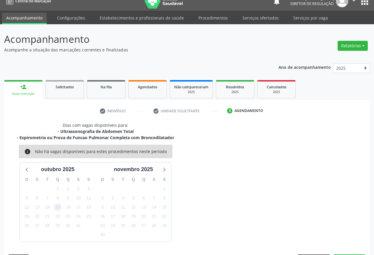
scroll to position [26, 0]
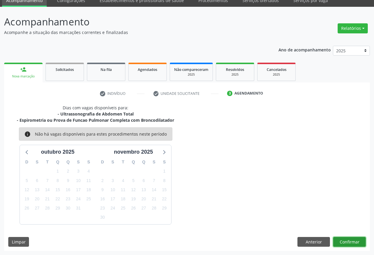
click at [357, 243] on button "Confirmar" at bounding box center [349, 242] width 32 height 10
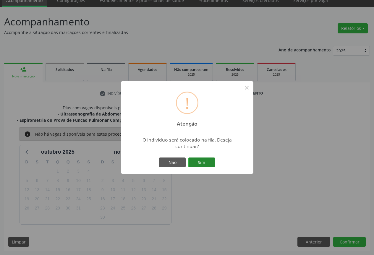
click at [207, 165] on button "Sim" at bounding box center [201, 162] width 27 height 10
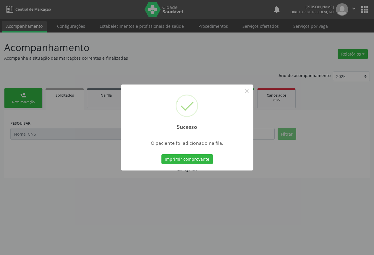
scroll to position [0, 0]
click at [163, 154] on button "Imprimir comprovante" at bounding box center [188, 159] width 51 height 10
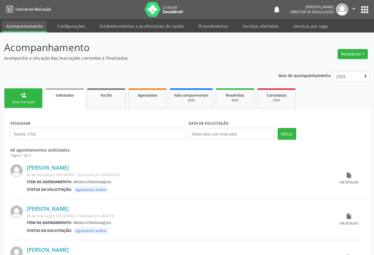
click at [348, 9] on button "" at bounding box center [353, 9] width 11 height 12
click at [345, 35] on link "Sair" at bounding box center [338, 36] width 41 height 8
